Goal: Navigation & Orientation: Find specific page/section

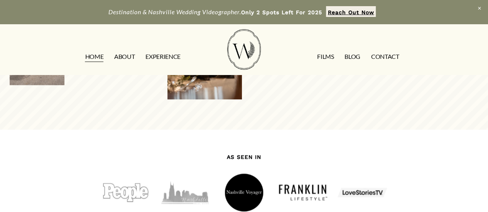
scroll to position [627, 0]
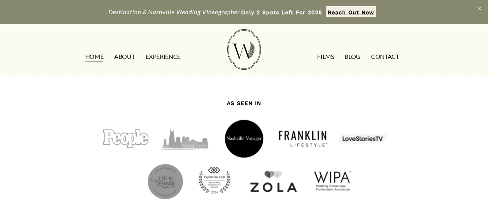
click at [163, 55] on link "EXPERIENCE" at bounding box center [162, 57] width 35 height 12
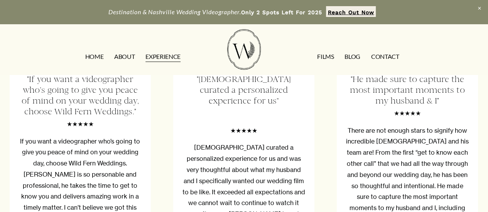
scroll to position [1277, 0]
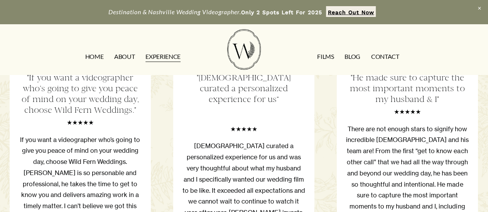
click at [326, 61] on link "FILMS" at bounding box center [325, 57] width 17 height 12
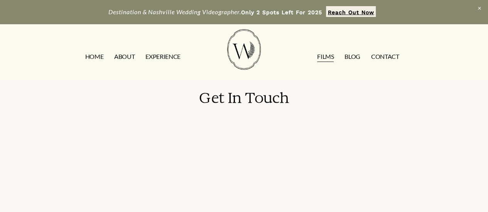
scroll to position [980, 0]
click at [129, 56] on link "ABOUT" at bounding box center [124, 57] width 20 height 12
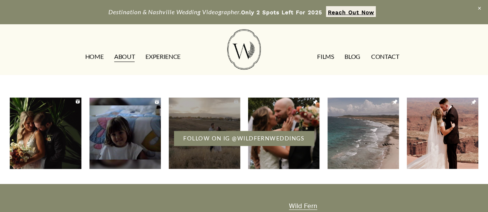
scroll to position [2073, 0]
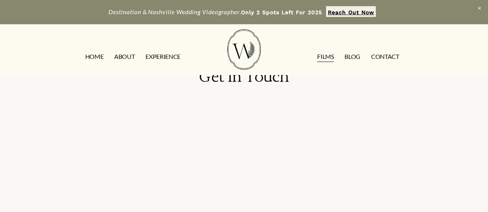
scroll to position [980, 0]
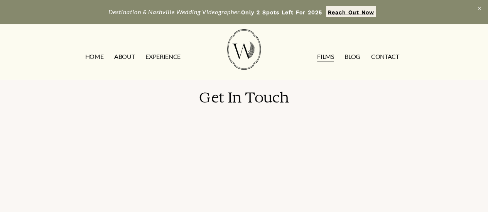
click at [174, 57] on link "EXPERIENCE" at bounding box center [162, 57] width 35 height 12
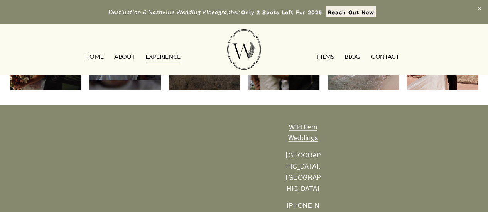
scroll to position [1747, 0]
